Goal: Information Seeking & Learning: Find specific page/section

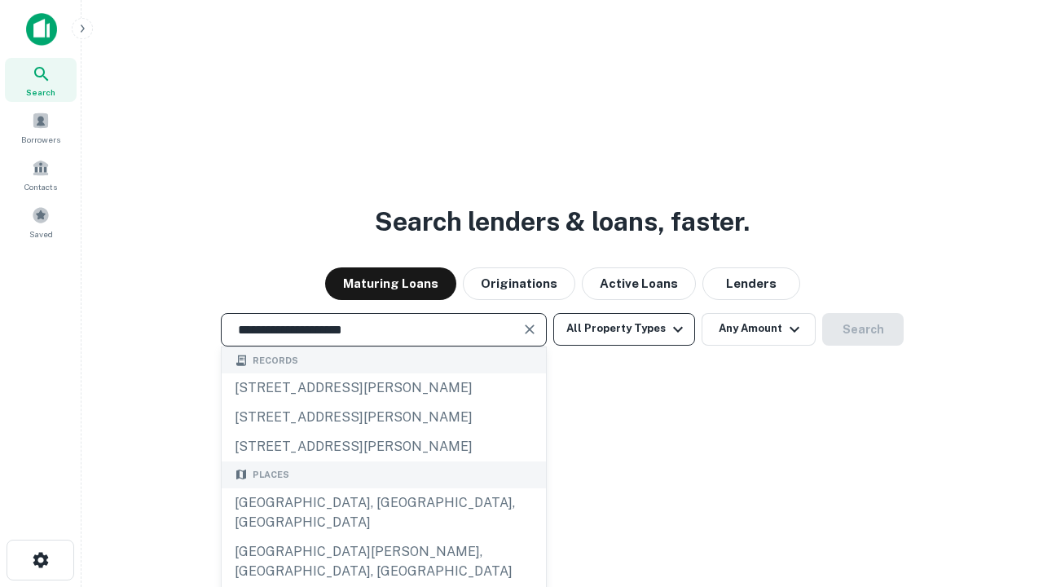
click at [383, 537] on div "[GEOGRAPHIC_DATA], [GEOGRAPHIC_DATA], [GEOGRAPHIC_DATA]" at bounding box center [384, 512] width 324 height 49
click at [624, 328] on button "All Property Types" at bounding box center [624, 329] width 142 height 33
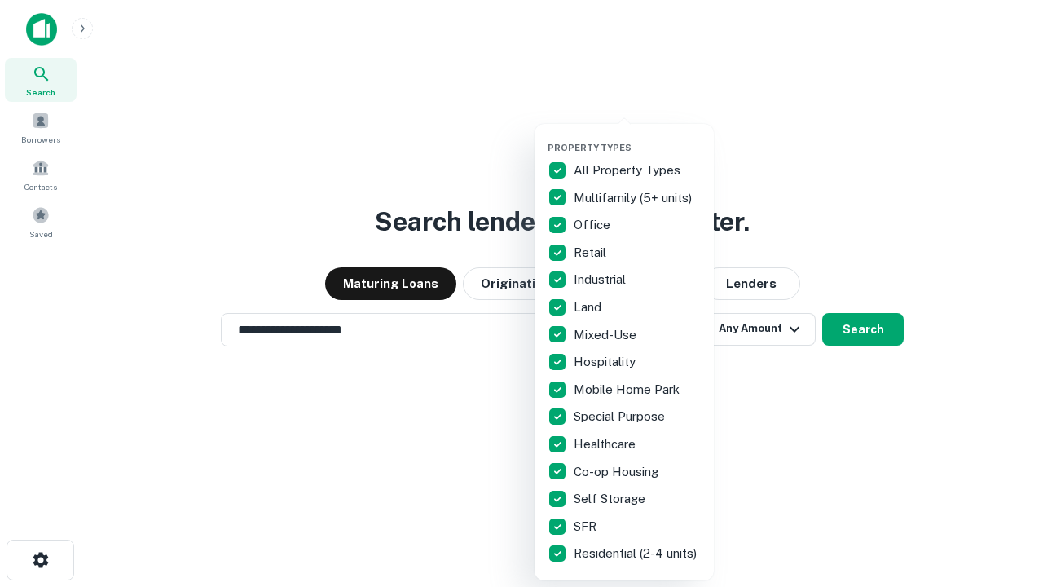
type input "**********"
click at [637, 137] on button "button" at bounding box center [637, 137] width 179 height 1
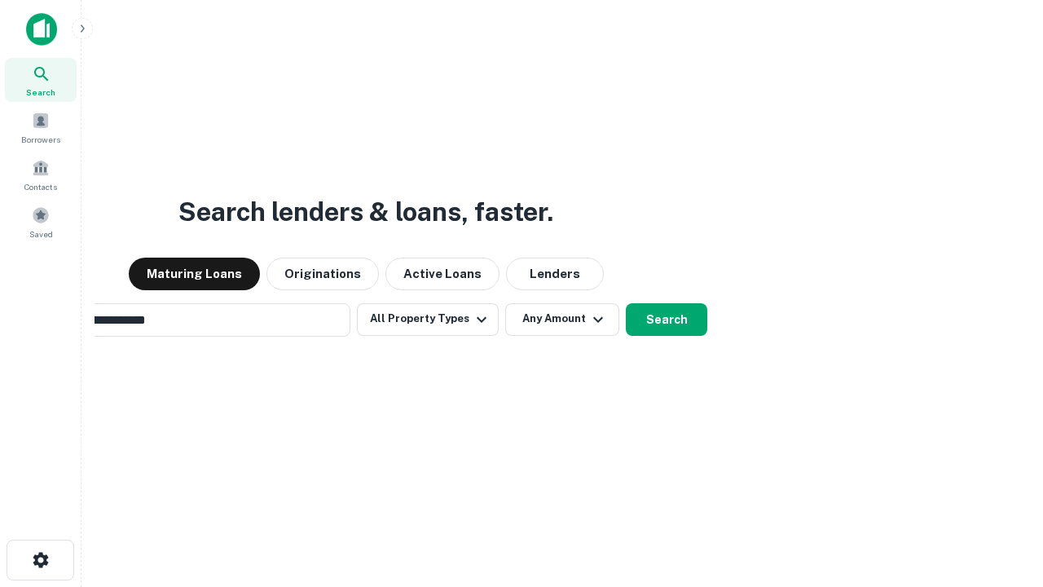
scroll to position [25, 0]
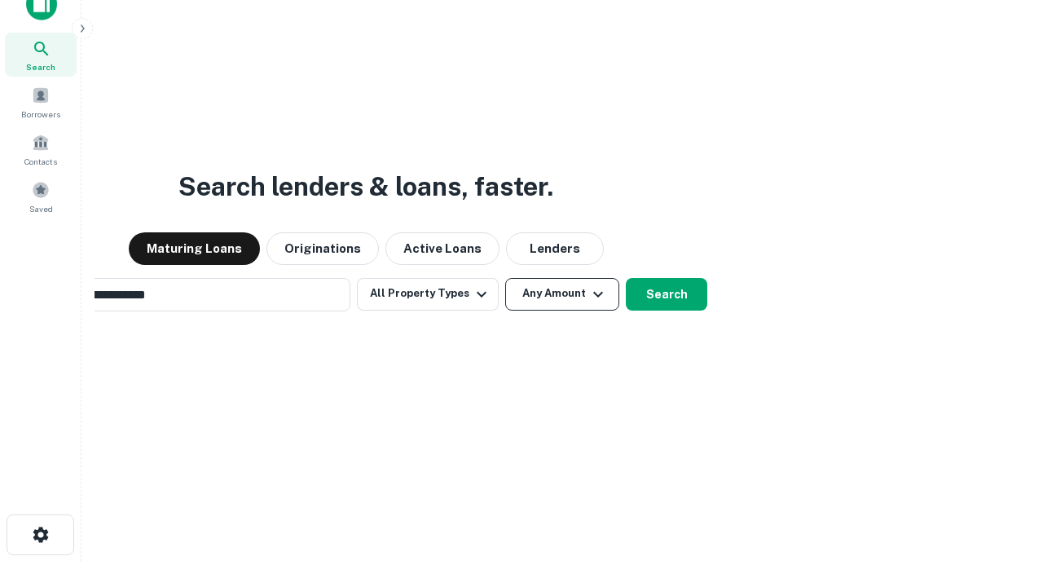
click at [505, 278] on button "Any Amount" at bounding box center [562, 294] width 114 height 33
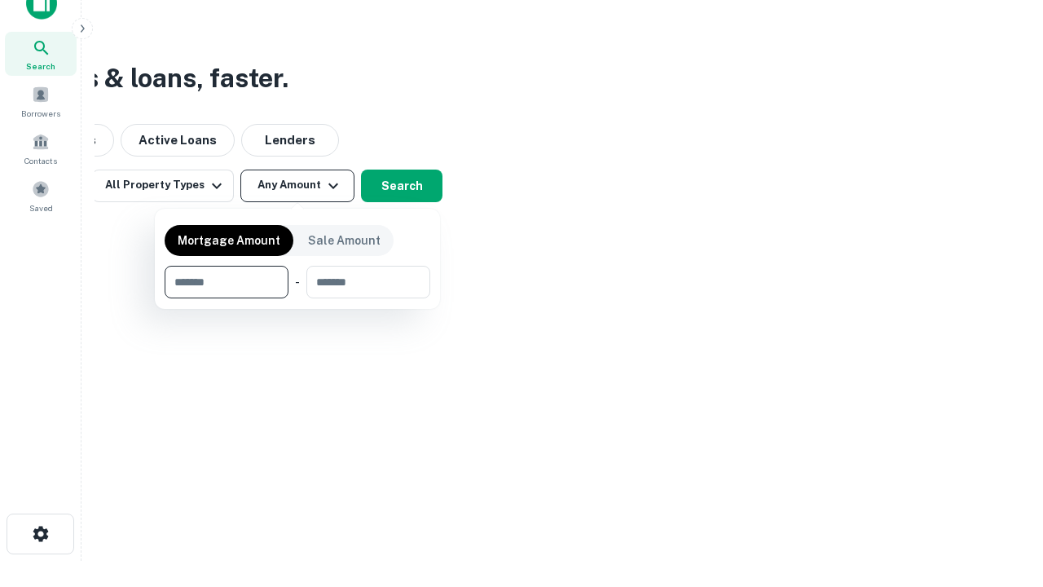
type input "*******"
click at [297, 298] on button "button" at bounding box center [298, 298] width 266 height 1
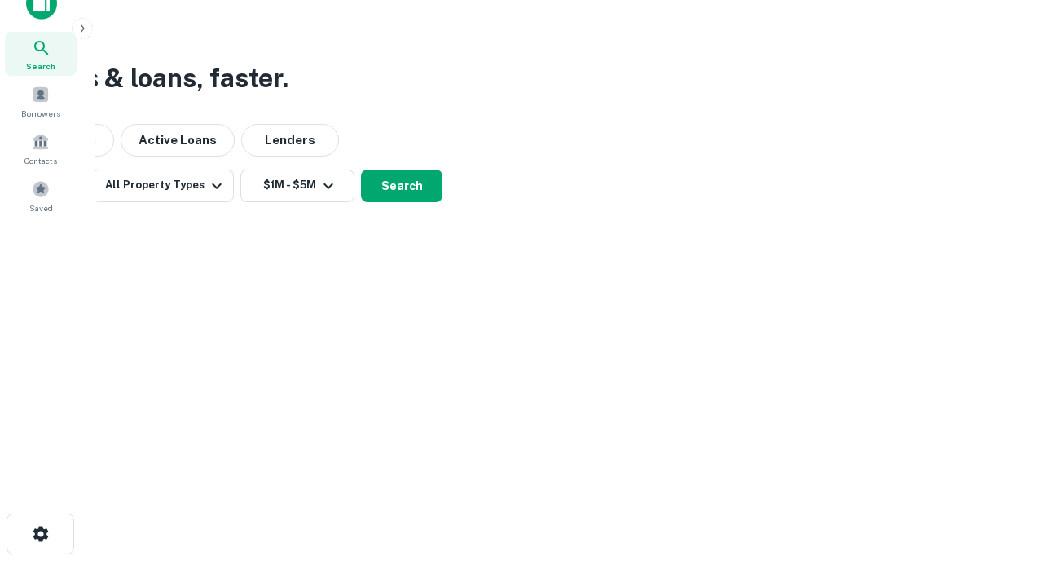
scroll to position [25, 0]
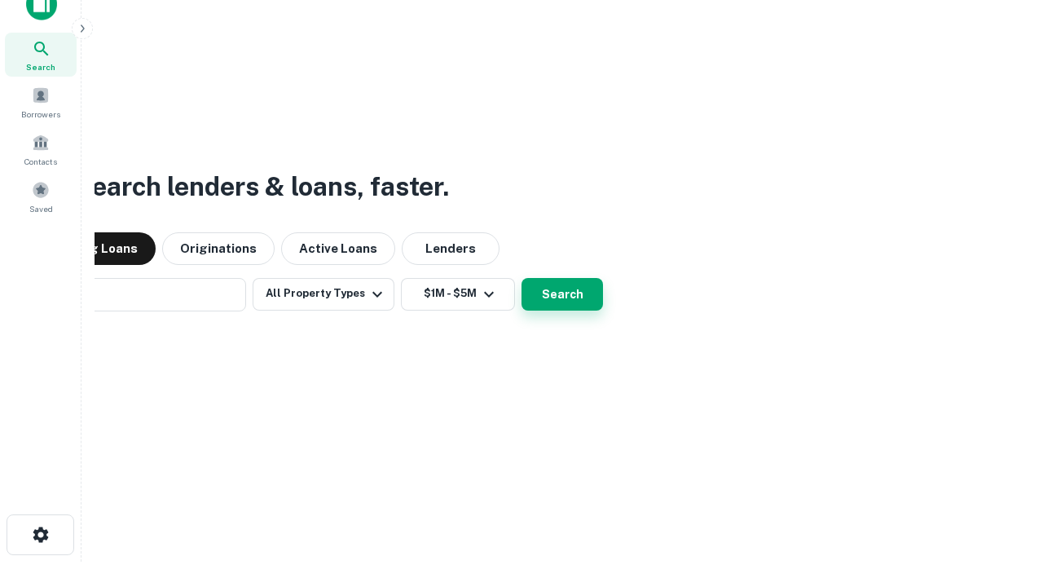
click at [521, 278] on button "Search" at bounding box center [561, 294] width 81 height 33
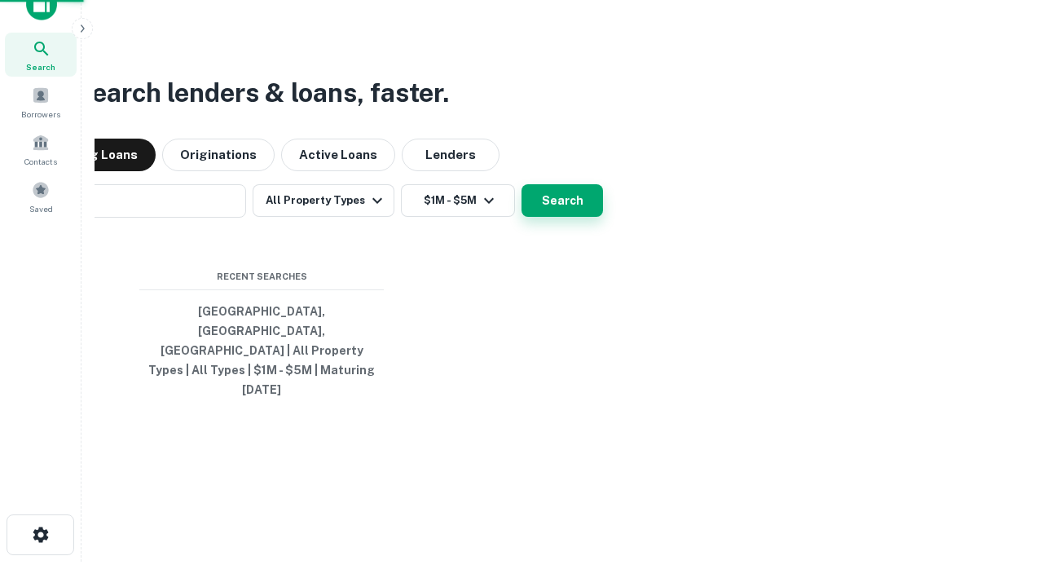
scroll to position [26, 0]
